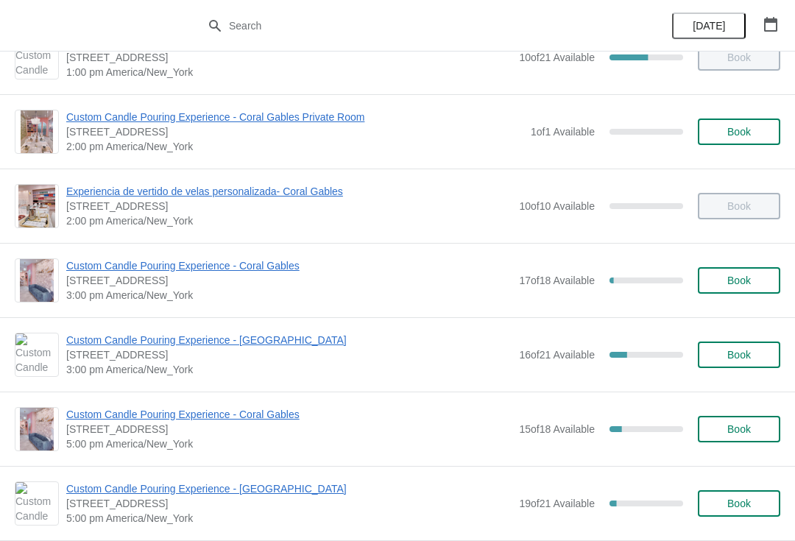
scroll to position [482, 0]
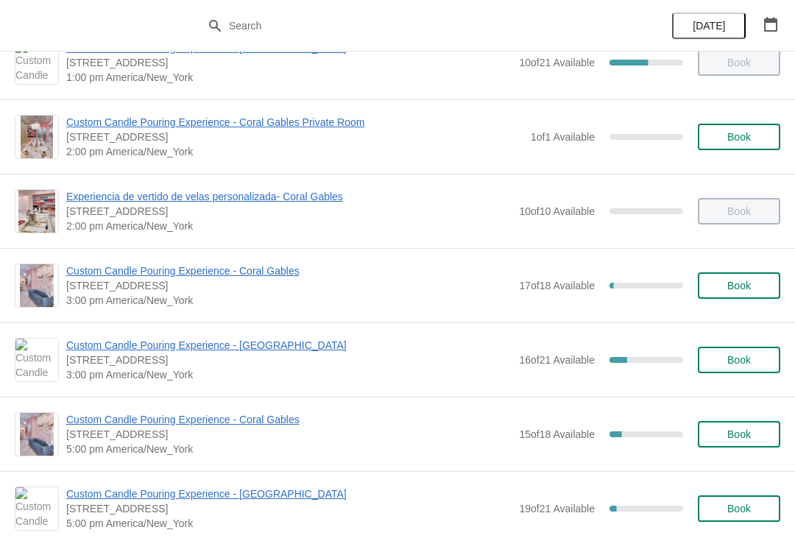
click at [91, 347] on span "Custom Candle Pouring Experience - [GEOGRAPHIC_DATA]" at bounding box center [288, 345] width 445 height 15
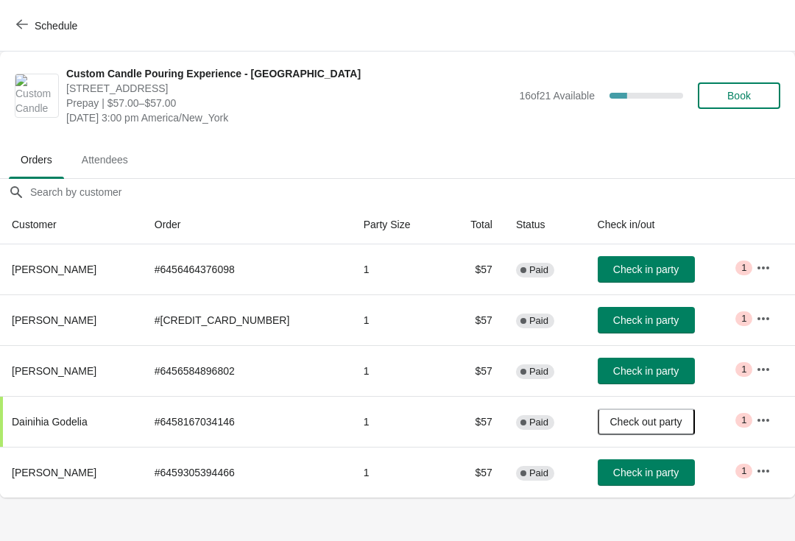
click at [730, 100] on span "Book" at bounding box center [739, 96] width 24 height 12
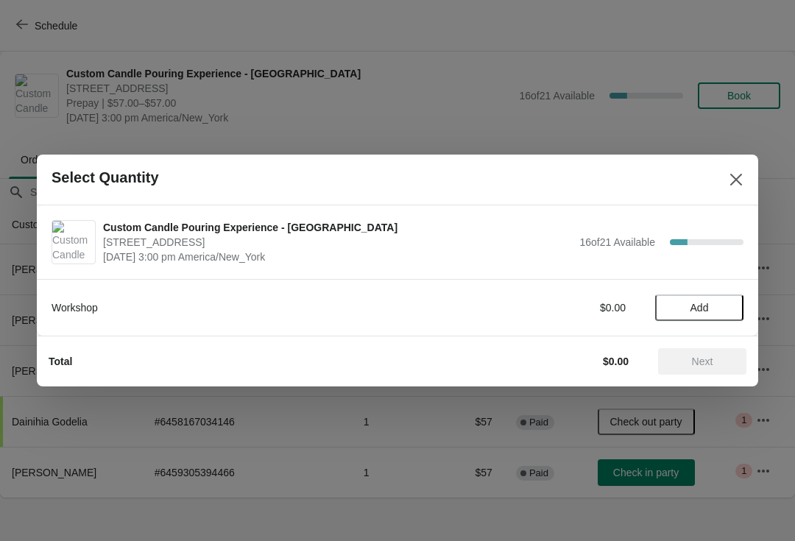
click at [690, 305] on span "Add" at bounding box center [699, 308] width 18 height 12
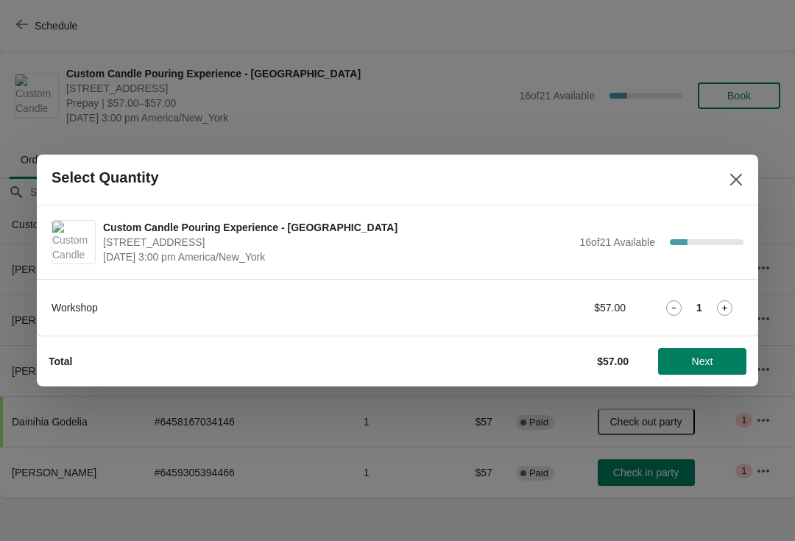
click at [727, 312] on icon at bounding box center [724, 307] width 15 height 15
click at [733, 295] on div "Workshop $114.00 2" at bounding box center [398, 307] width 692 height 26
click at [728, 305] on icon at bounding box center [724, 307] width 15 height 15
click at [696, 351] on button "Next" at bounding box center [702, 361] width 88 height 26
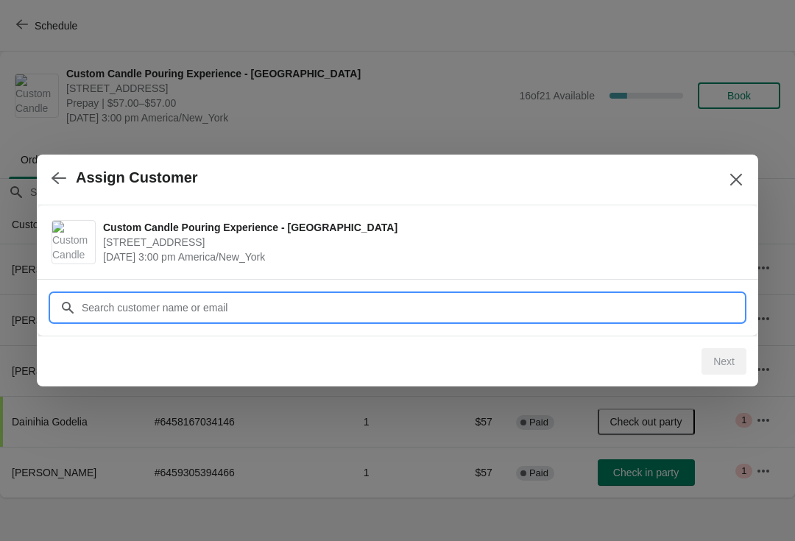
click at [101, 308] on input "Customer" at bounding box center [412, 307] width 662 height 26
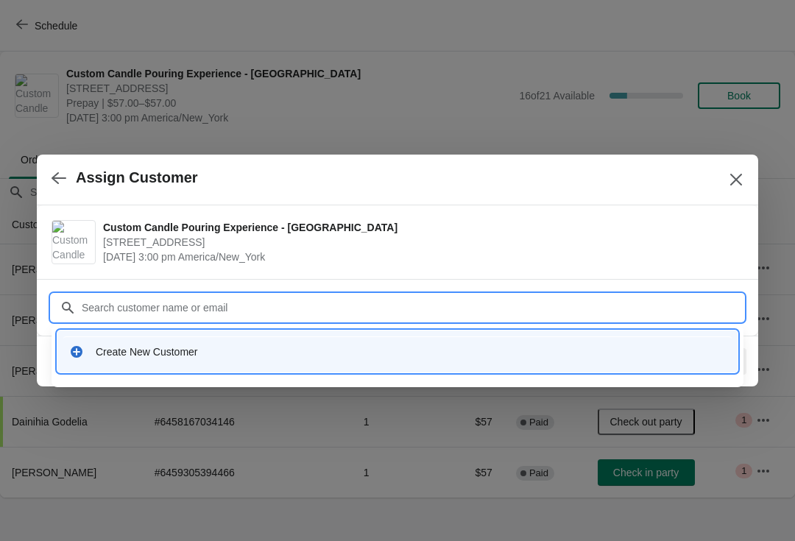
click at [83, 353] on icon at bounding box center [76, 351] width 15 height 15
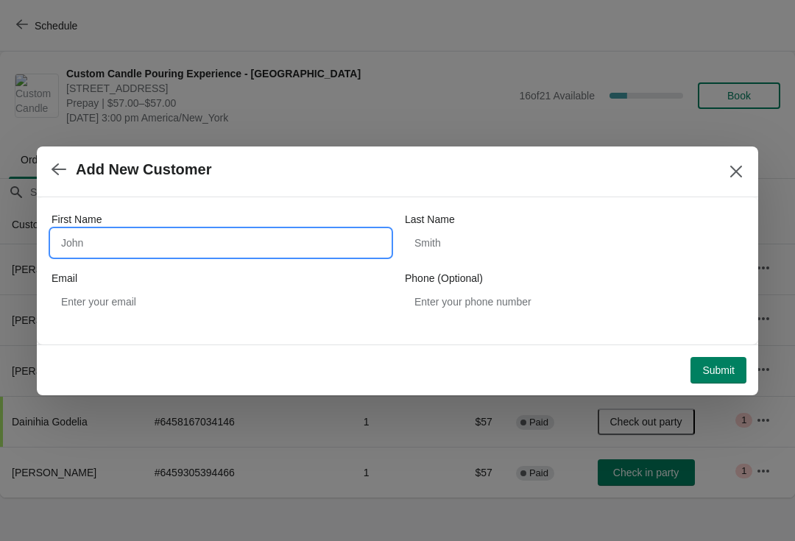
click at [70, 250] on input "First Name" at bounding box center [221, 243] width 339 height 26
type input "[PERSON_NAME]"
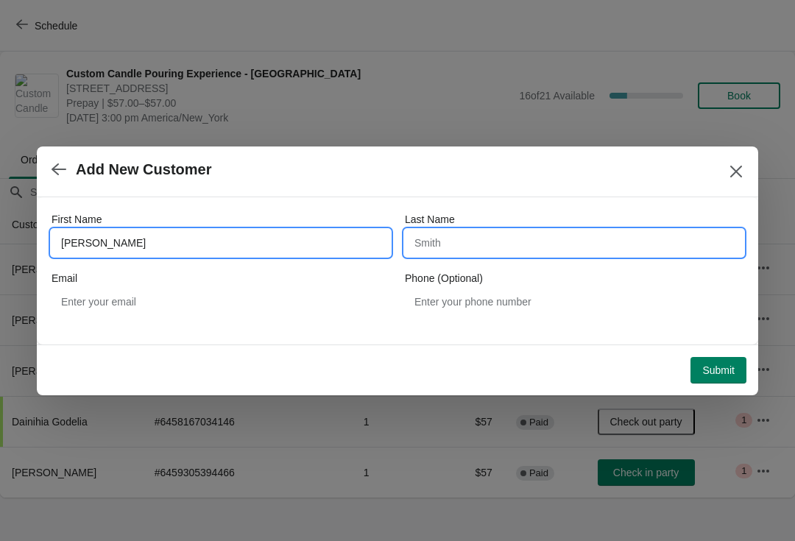
click at [433, 238] on input "Last Name" at bounding box center [574, 243] width 339 height 26
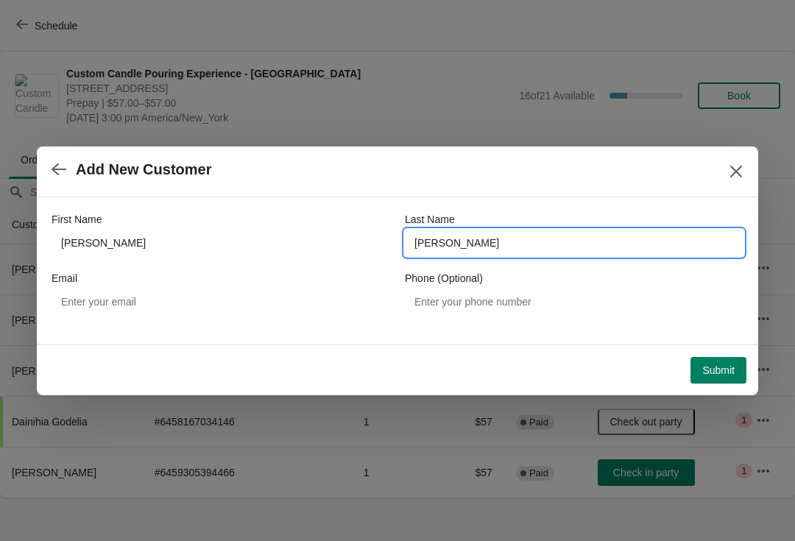
type input "[PERSON_NAME]"
click at [247, 177] on span "Add New Customer" at bounding box center [380, 169] width 657 height 17
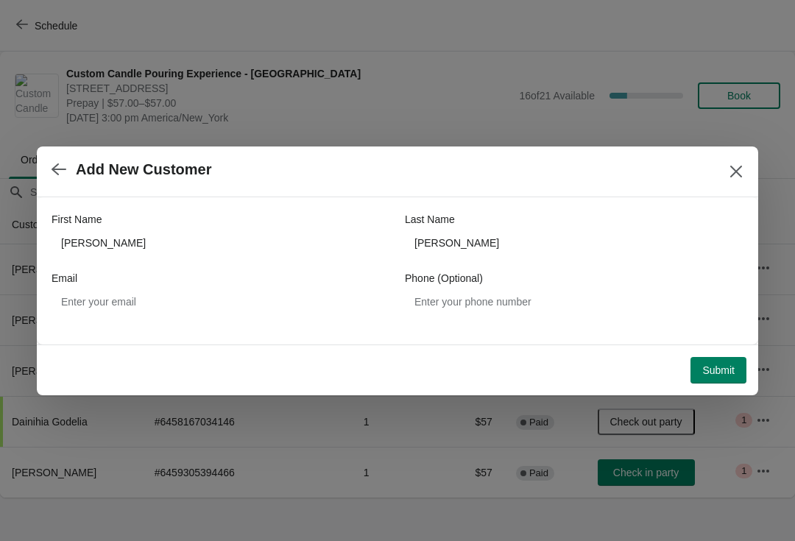
click at [715, 373] on span "Submit" at bounding box center [718, 370] width 32 height 12
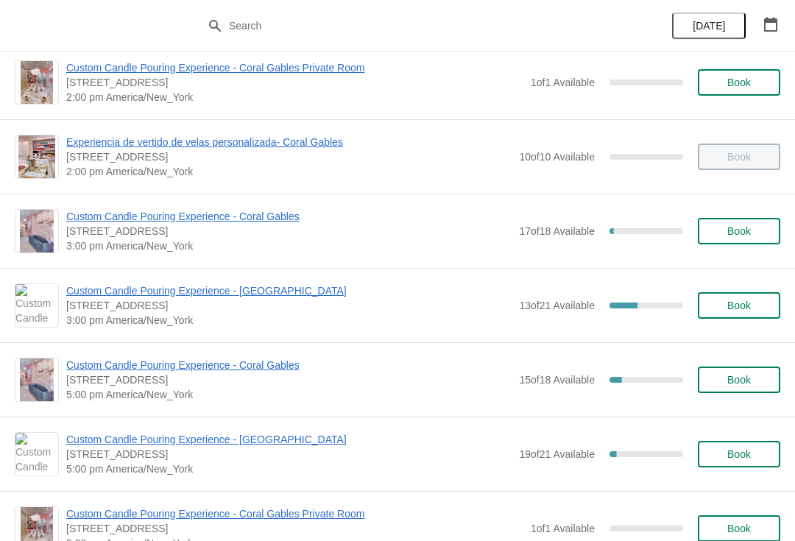
scroll to position [543, 0]
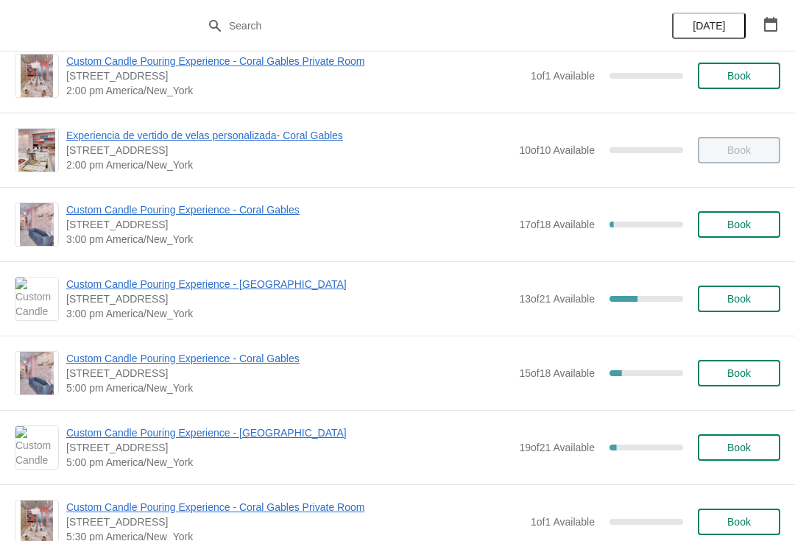
click at [272, 286] on span "Custom Candle Pouring Experience - [GEOGRAPHIC_DATA]" at bounding box center [288, 284] width 445 height 15
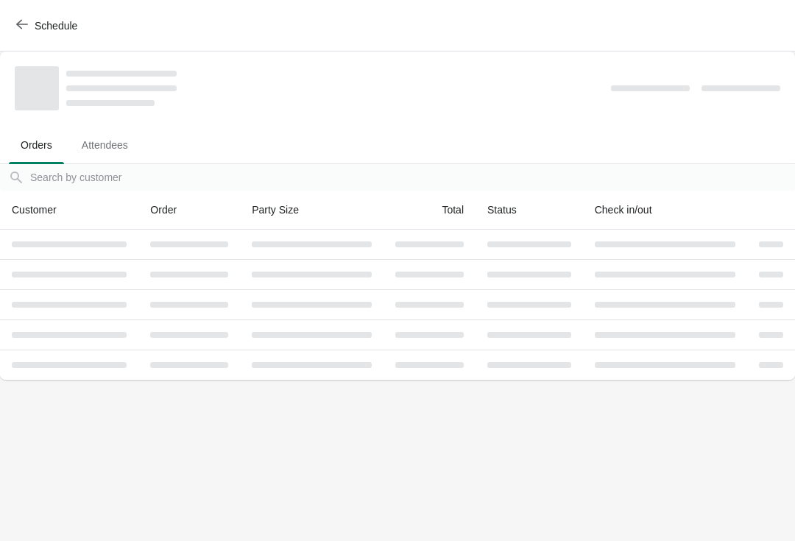
scroll to position [0, 0]
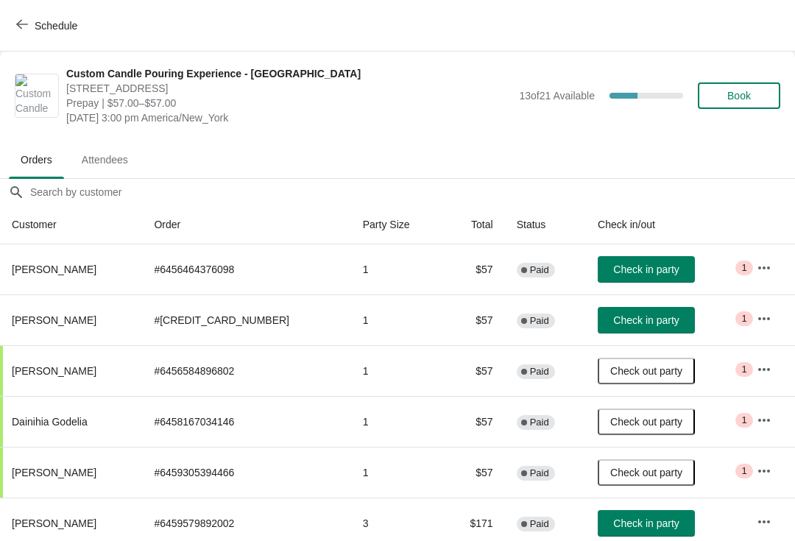
click at [636, 511] on button "Check in party" at bounding box center [646, 523] width 97 height 26
click at [637, 260] on button "Check in party" at bounding box center [646, 269] width 97 height 26
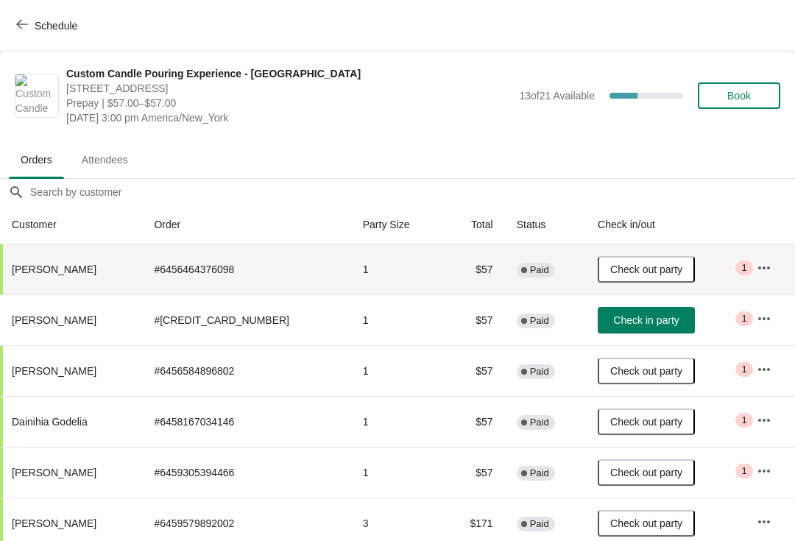
click at [629, 322] on span "Check in party" at bounding box center [646, 320] width 66 height 12
